Goal: Find specific page/section: Find specific page/section

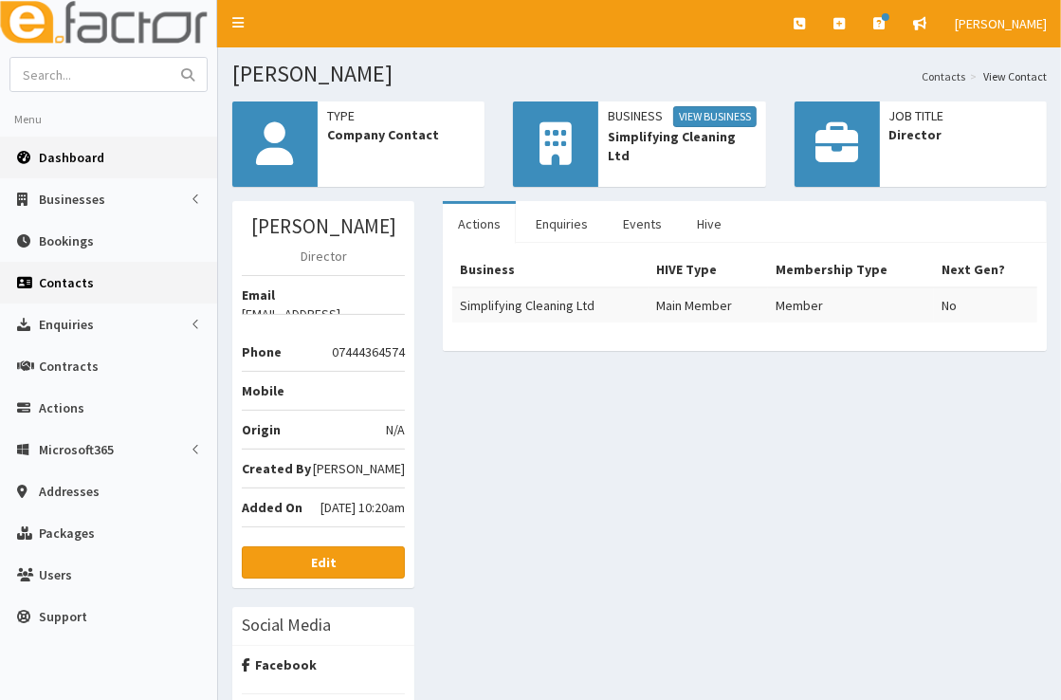
click at [107, 161] on link "Dashboard" at bounding box center [108, 158] width 217 height 42
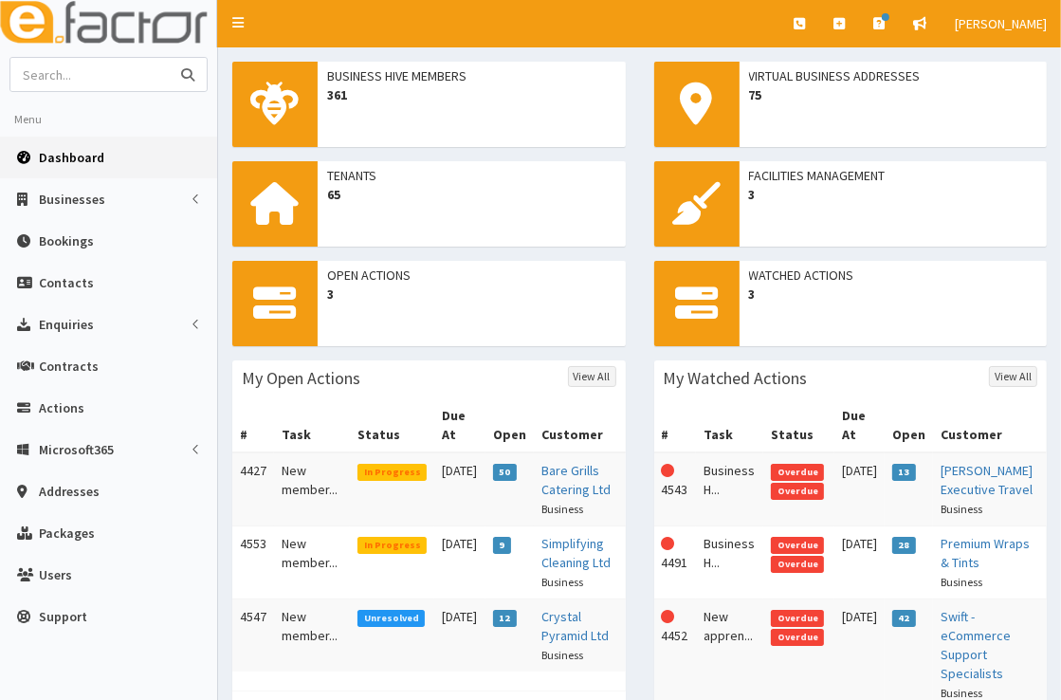
click at [52, 74] on input "text" at bounding box center [89, 74] width 159 height 33
type input "swift onlibe"
click at [169, 58] on button "submit" at bounding box center [188, 74] width 38 height 33
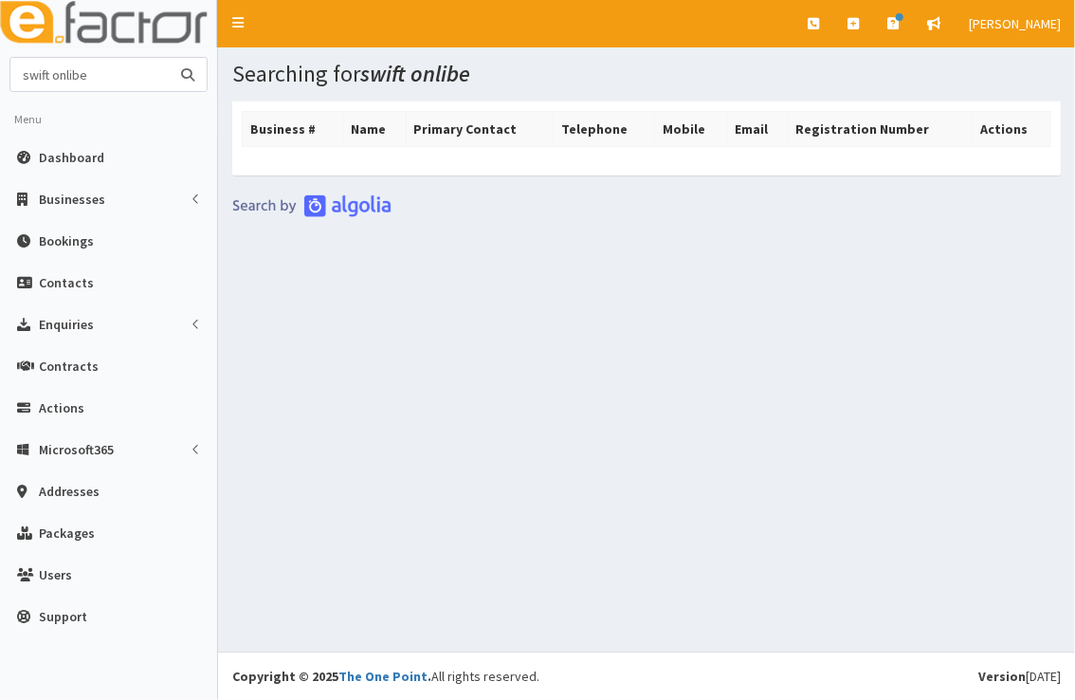
click at [99, 74] on input "swift onlibe" at bounding box center [89, 74] width 159 height 33
type input "swift"
click at [169, 58] on button "submit" at bounding box center [188, 74] width 38 height 33
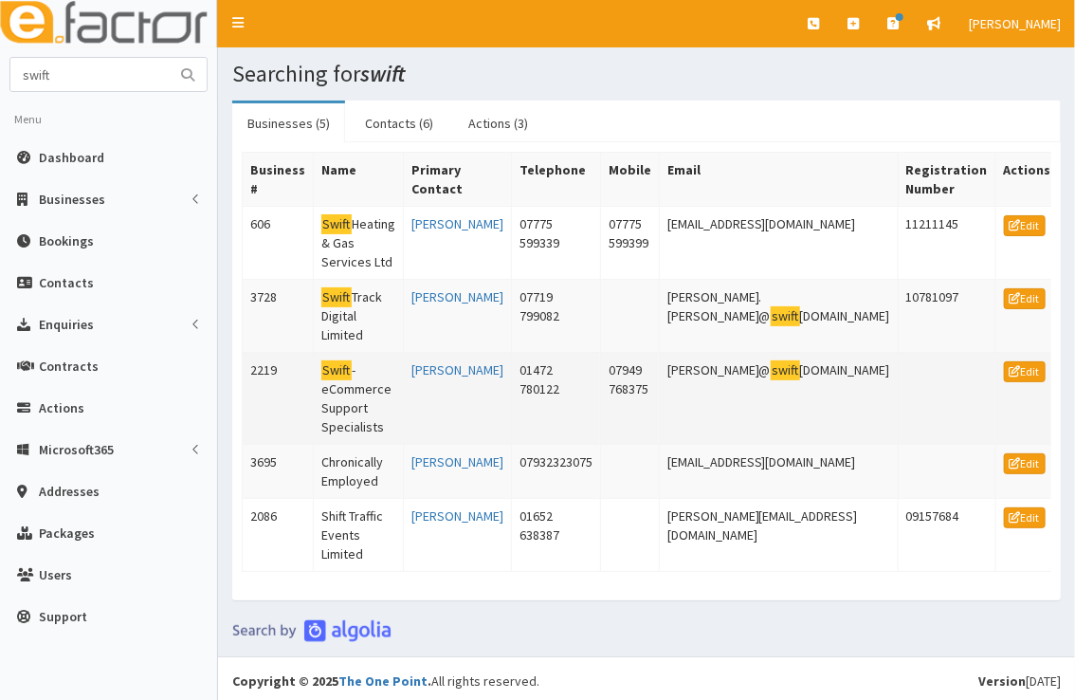
click at [404, 353] on td "Swift - eCommerce Support Specialists" at bounding box center [359, 399] width 90 height 92
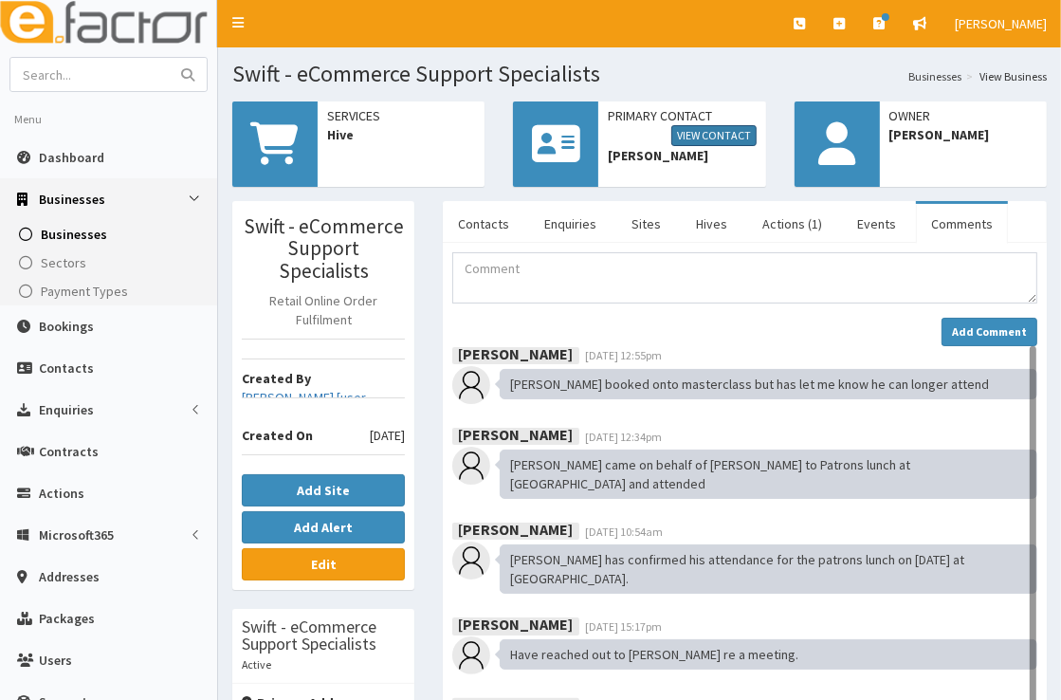
click at [693, 132] on link "View Contact" at bounding box center [713, 135] width 85 height 21
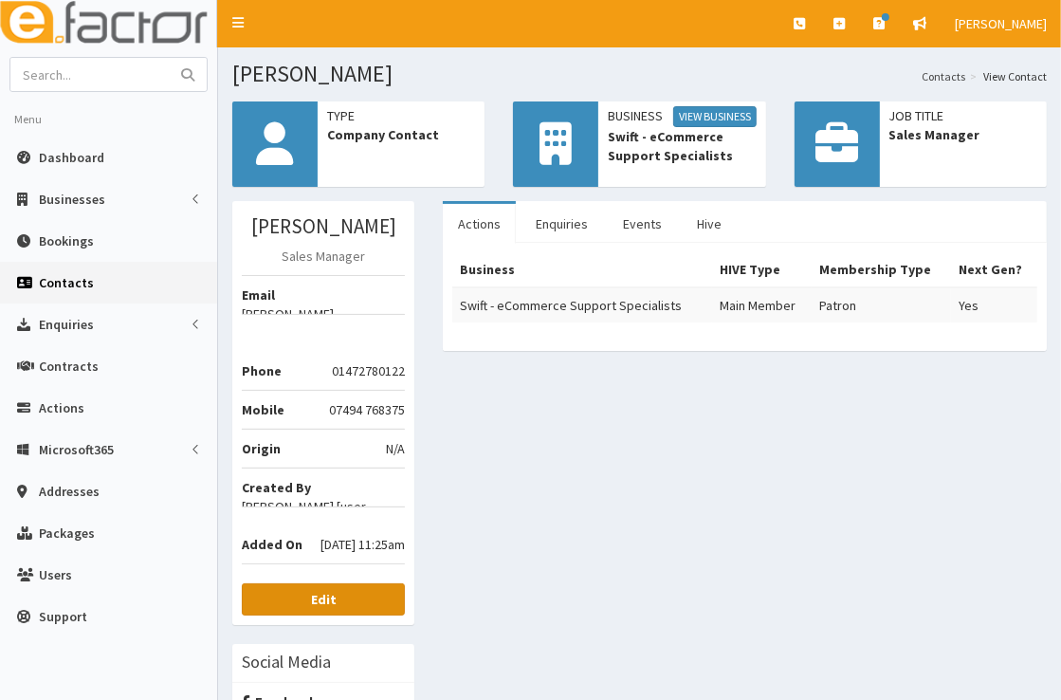
click at [337, 583] on link "Edit" at bounding box center [323, 599] width 163 height 32
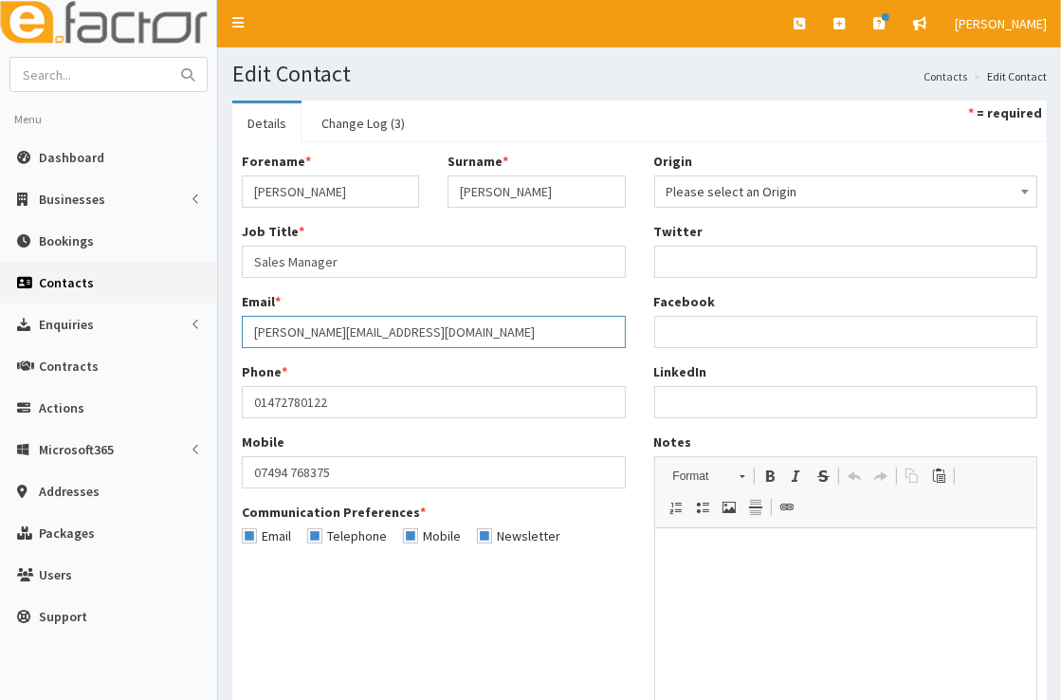
drag, startPoint x: 469, startPoint y: 342, endPoint x: 233, endPoint y: 323, distance: 236.8
click at [233, 323] on div "Forename * [PERSON_NAME] Surname * [PERSON_NAME] Job Title * Sales Manager Emai…" at bounding box center [434, 356] width 412 height 408
